Goal: Task Accomplishment & Management: Complete application form

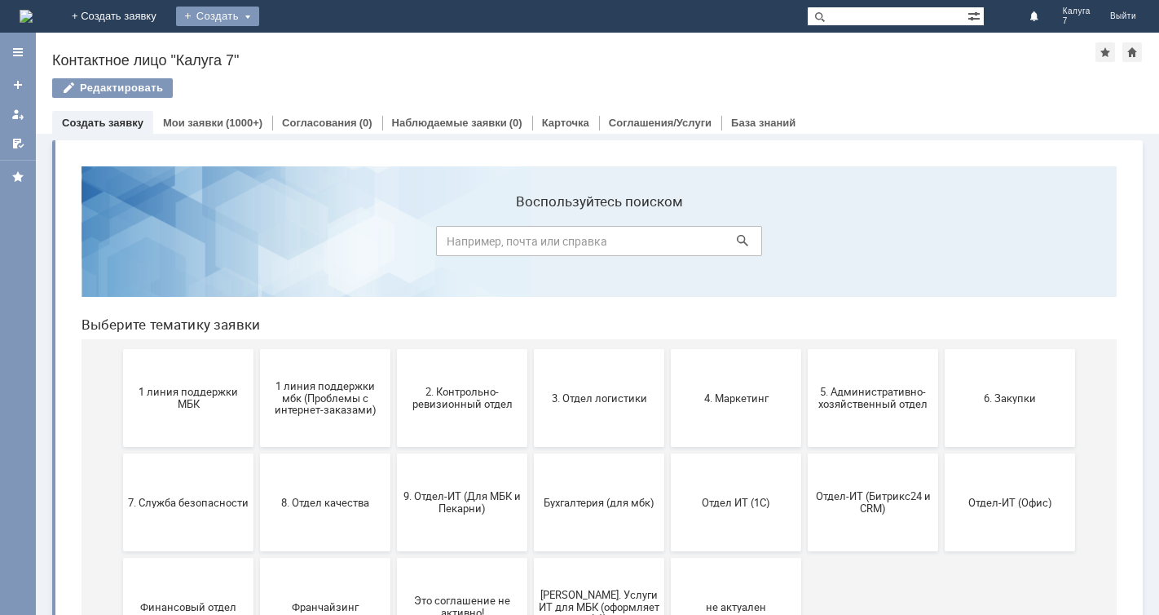
click at [259, 15] on div "Создать" at bounding box center [217, 17] width 83 height 20
click at [303, 48] on link "Заявка" at bounding box center [241, 49] width 124 height 20
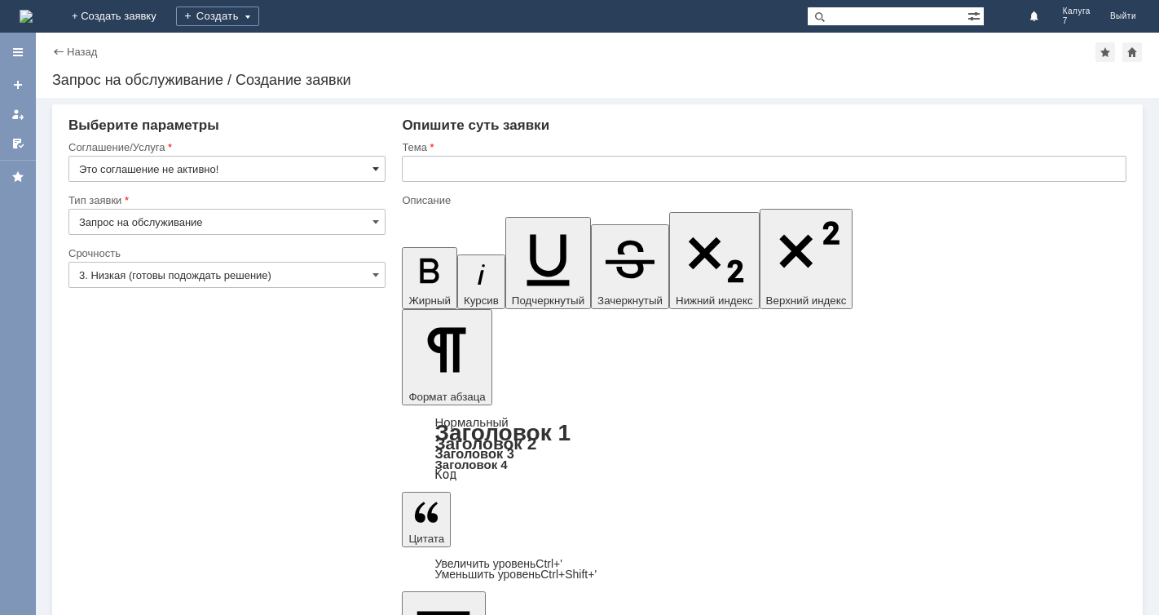
click at [377, 167] on span at bounding box center [376, 168] width 7 height 13
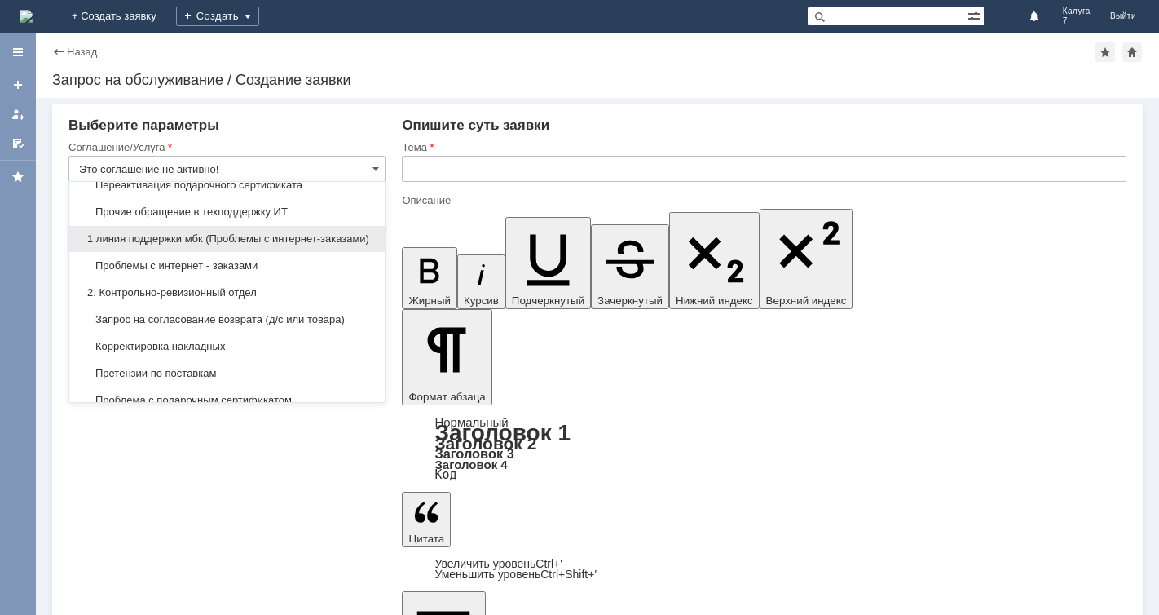
scroll to position [163, 0]
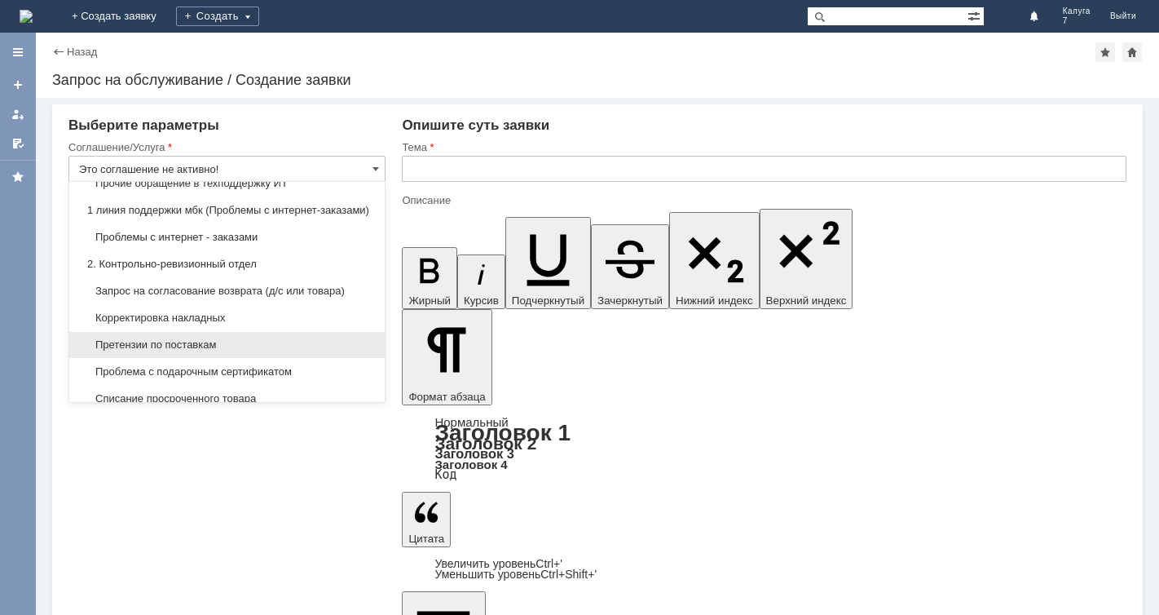
click at [223, 358] on div "Претензии по поставкам" at bounding box center [227, 345] width 316 height 26
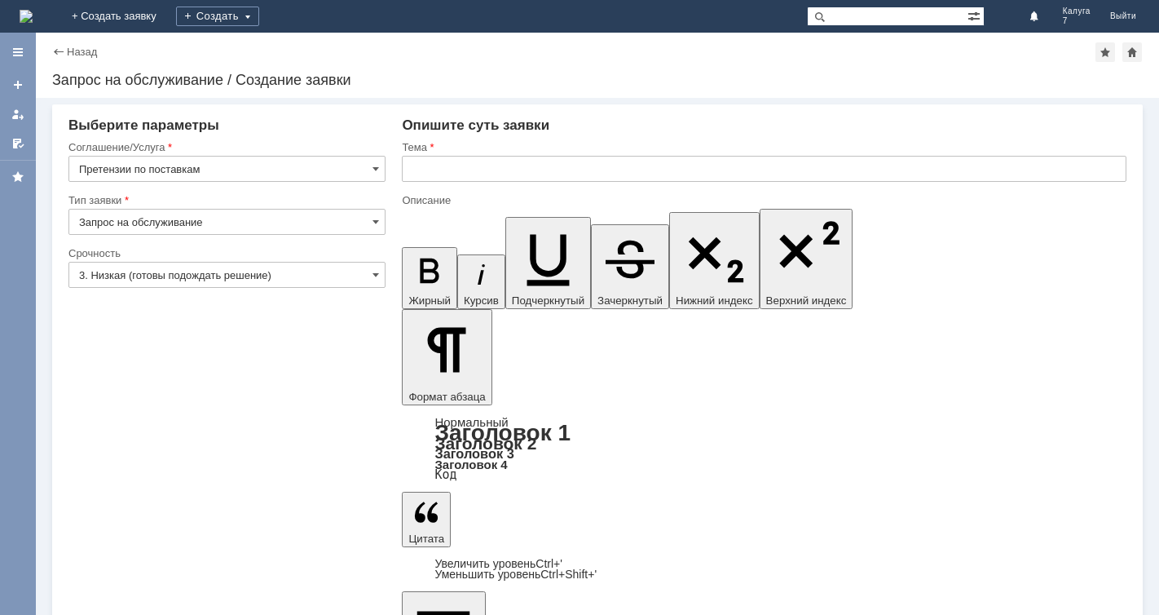
type input "Претензии по поставкам"
click at [382, 272] on input "3. Низкая (готовы подождать решение)" at bounding box center [226, 275] width 317 height 26
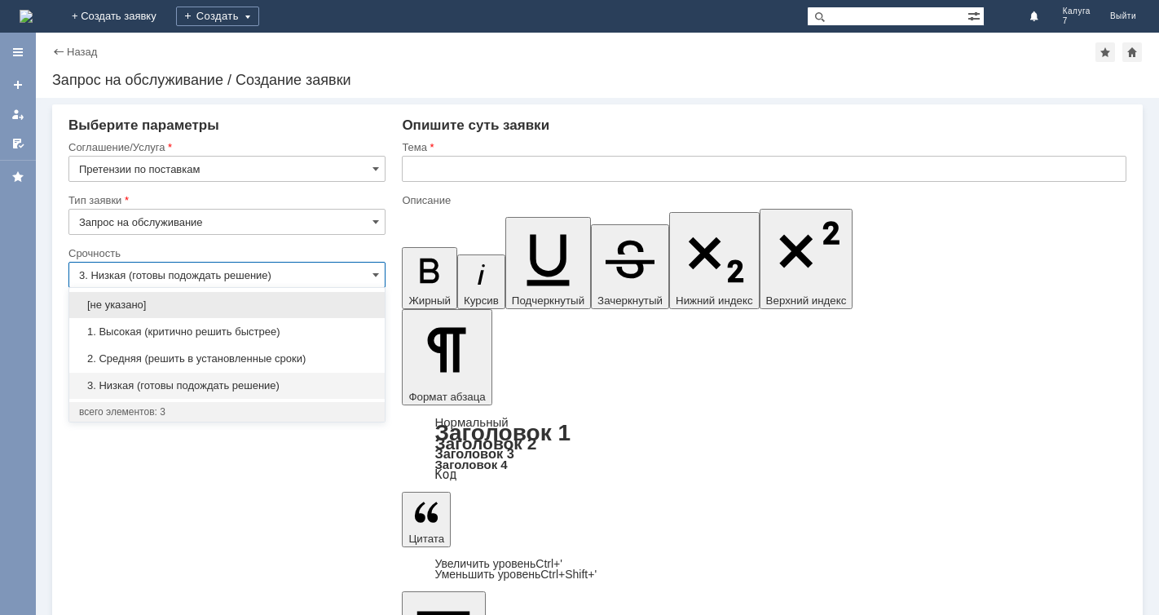
drag, startPoint x: 228, startPoint y: 357, endPoint x: 250, endPoint y: 345, distance: 25.2
click at [237, 355] on span "2. Средняя (решить в установленные сроки)" at bounding box center [227, 358] width 296 height 13
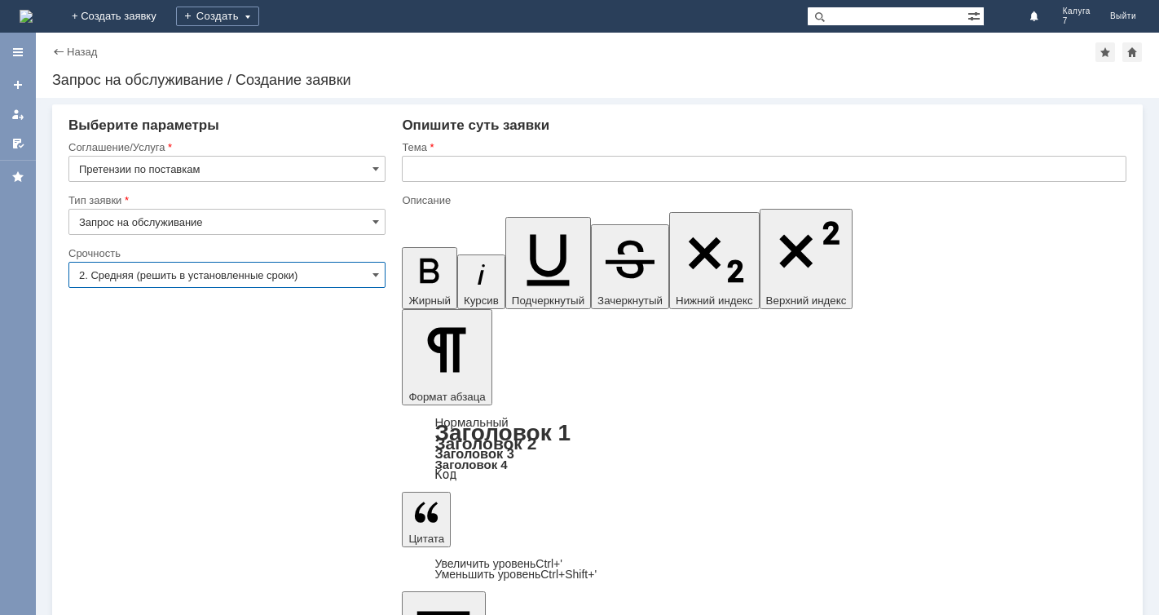
type input "2. Средняя (решить в установленные сроки)"
drag, startPoint x: 412, startPoint y: 168, endPoint x: 427, endPoint y: 161, distance: 16.8
click at [425, 162] on input "text" at bounding box center [764, 169] width 725 height 26
type input "H"
click at [411, 163] on input "text" at bounding box center [764, 169] width 725 height 26
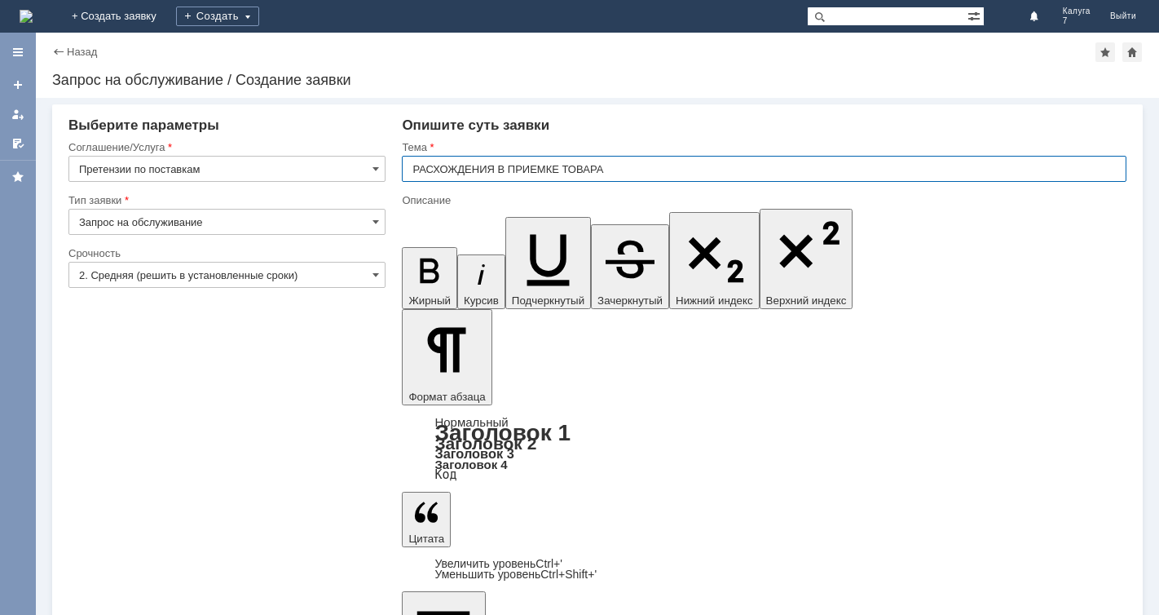
type input "РАСХОЖДЕНИЯ В ПРИЕМКЕ ТОВАРА"
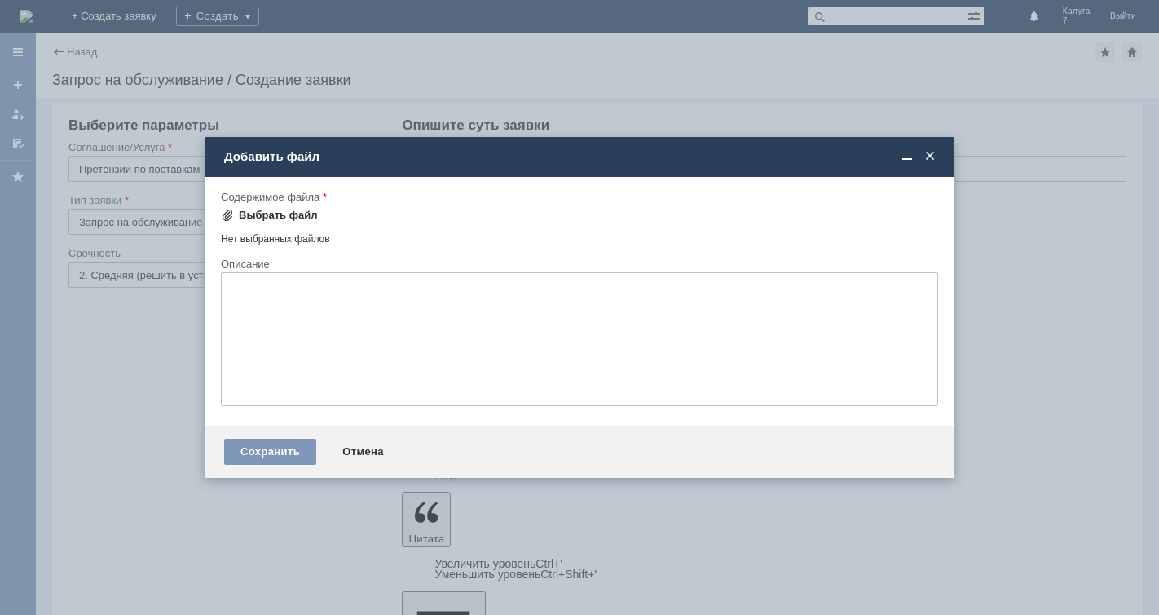
click at [226, 211] on span at bounding box center [227, 215] width 13 height 13
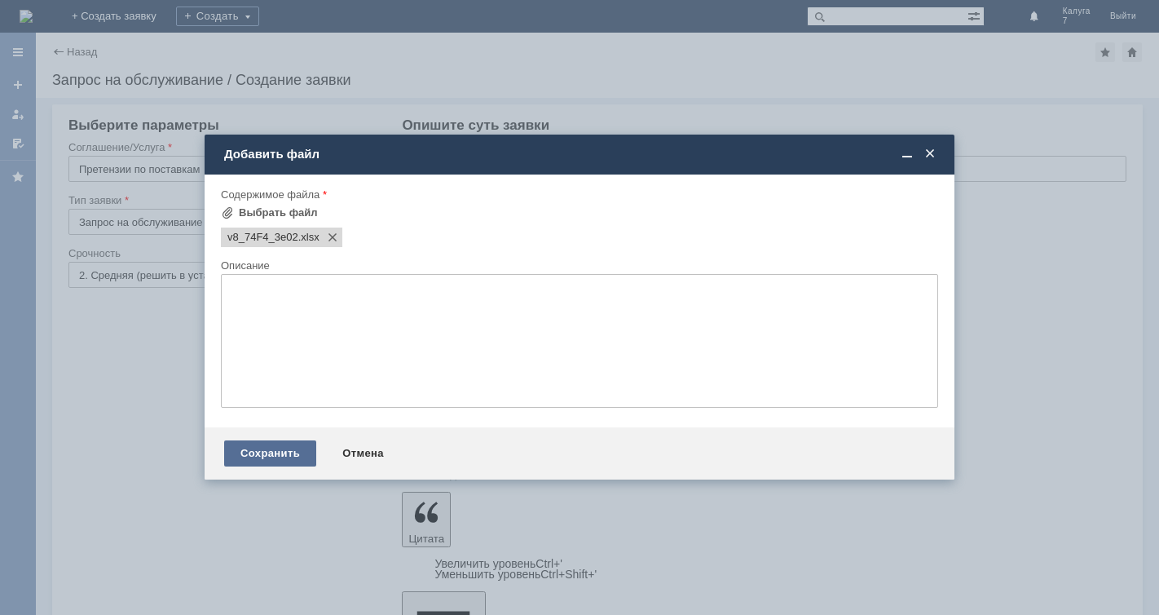
click at [261, 451] on div "Сохранить" at bounding box center [270, 453] width 92 height 26
